Goal: Transaction & Acquisition: Book appointment/travel/reservation

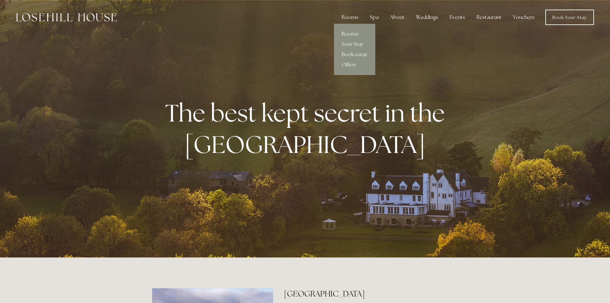
click at [347, 13] on div "Rooms" at bounding box center [350, 17] width 27 height 13
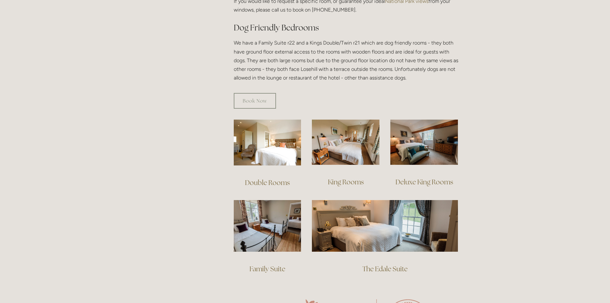
scroll to position [352, 0]
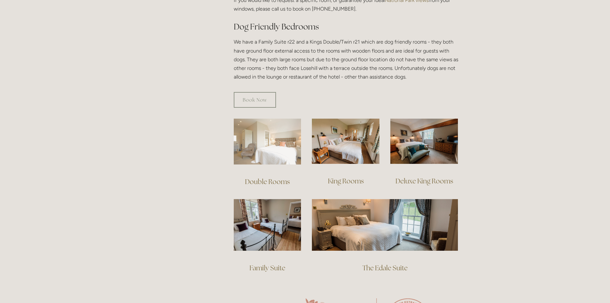
click at [262, 142] on img at bounding box center [268, 141] width 68 height 46
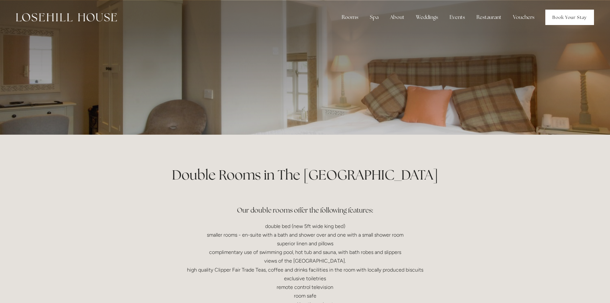
click at [574, 13] on link "Book Your Stay" at bounding box center [569, 17] width 49 height 15
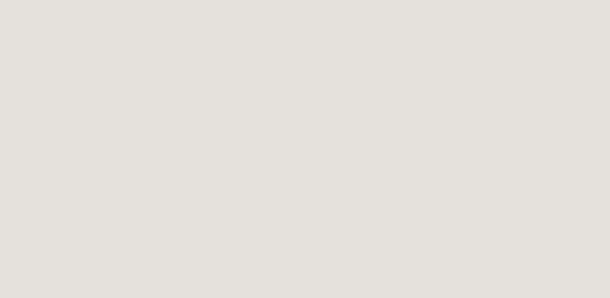
scroll to position [192, 0]
